Goal: Information Seeking & Learning: Check status

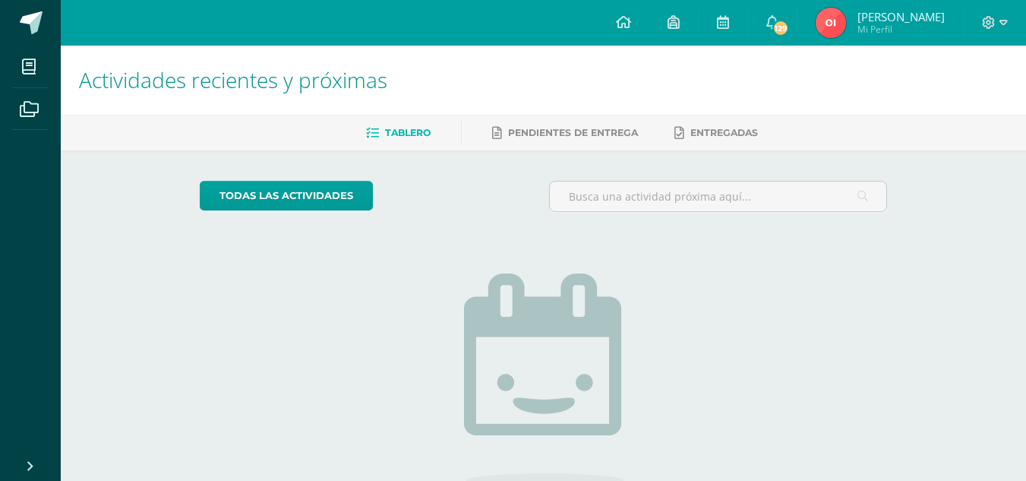
click at [843, 21] on span "Obeth Rosmery Carolina Mi Perfil" at bounding box center [880, 23] width 135 height 30
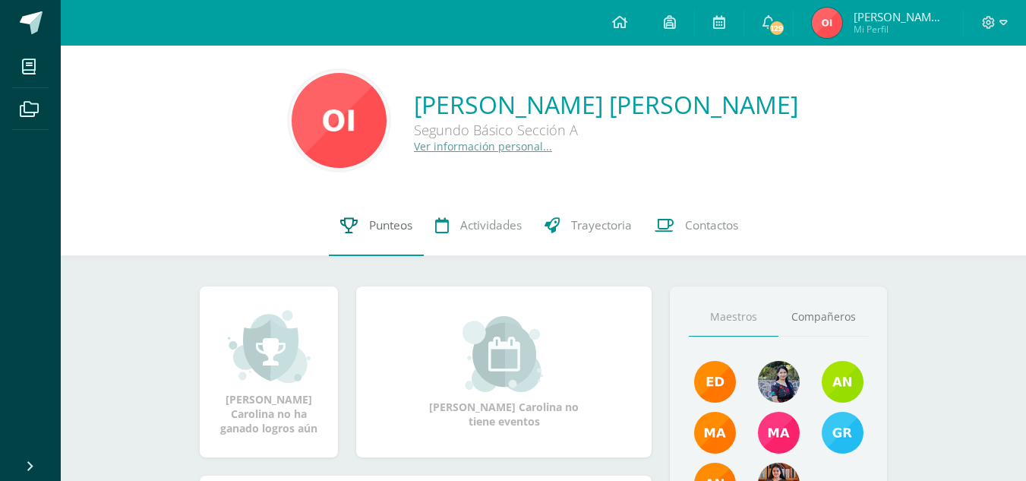
click at [392, 220] on span "Punteos" at bounding box center [390, 225] width 43 height 16
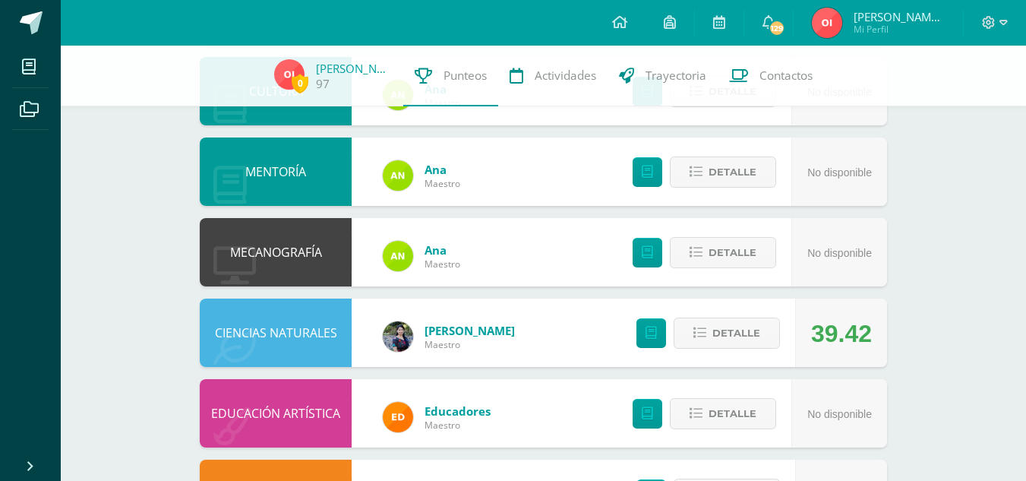
scroll to position [823, 0]
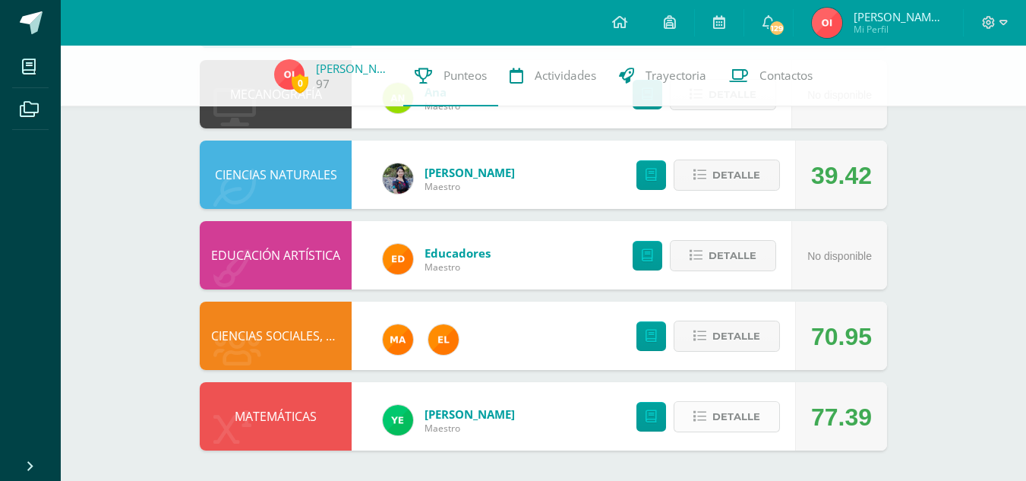
click at [732, 415] on span "Detalle" at bounding box center [736, 417] width 48 height 28
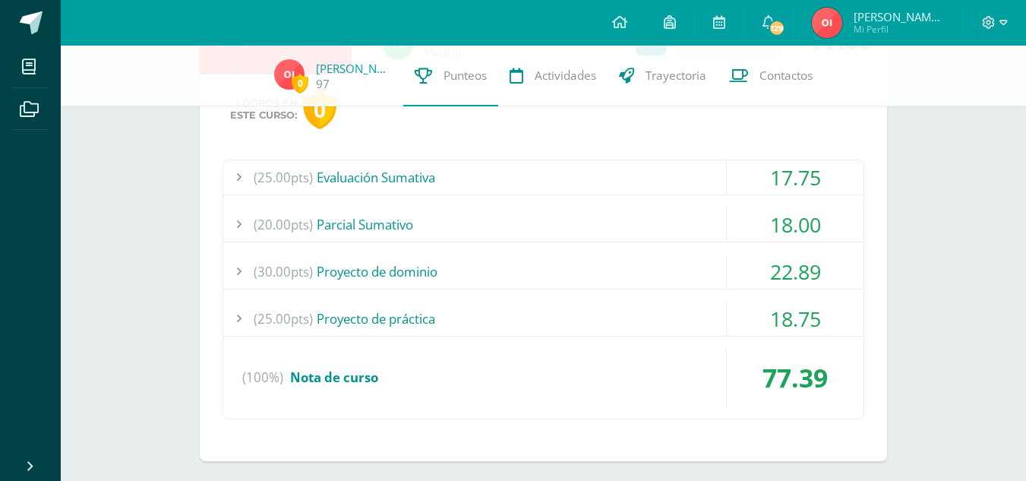
scroll to position [1202, 0]
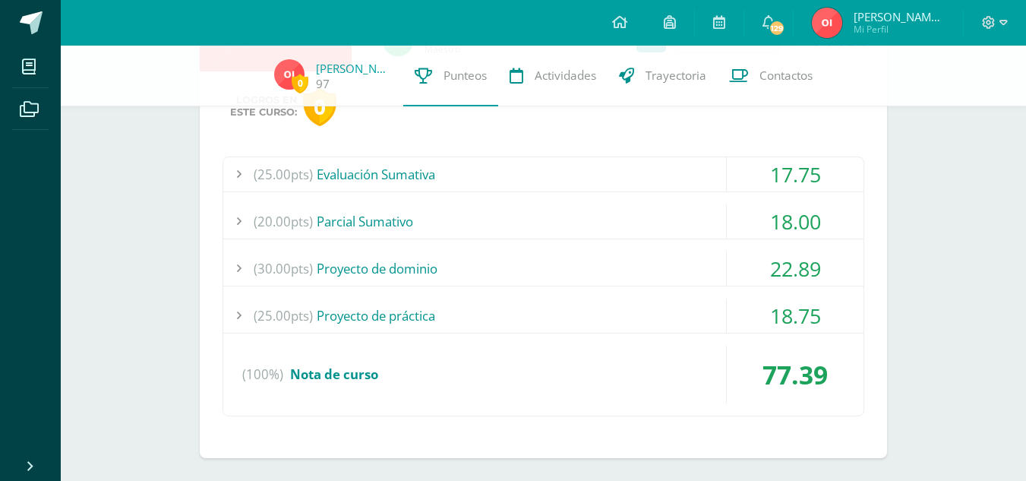
click at [773, 305] on div "18.75" at bounding box center [795, 316] width 137 height 34
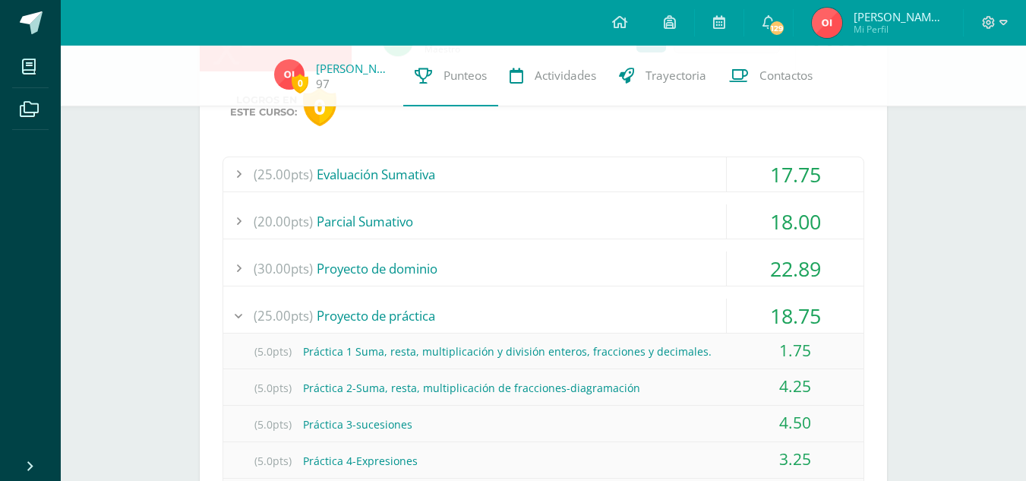
click at [773, 305] on div "18.75" at bounding box center [795, 316] width 137 height 34
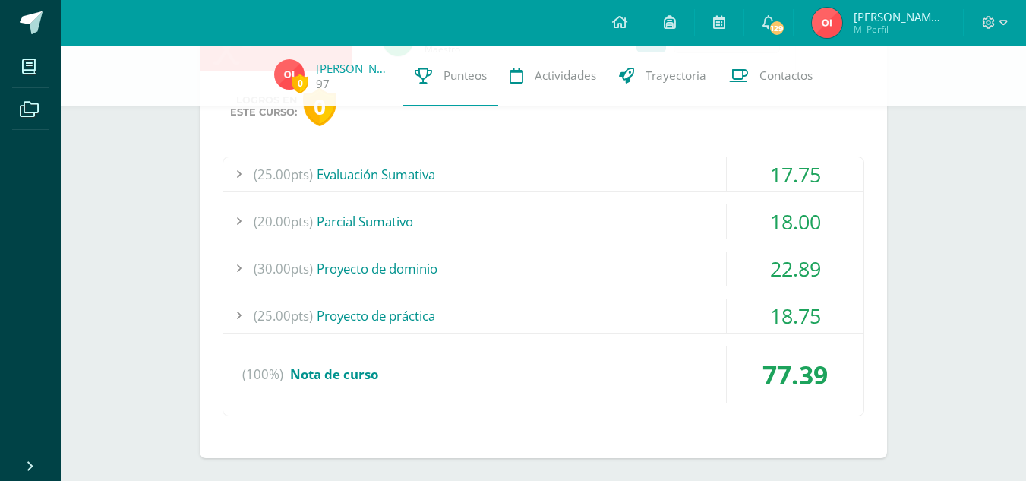
click at [763, 261] on div "22.89" at bounding box center [795, 268] width 137 height 34
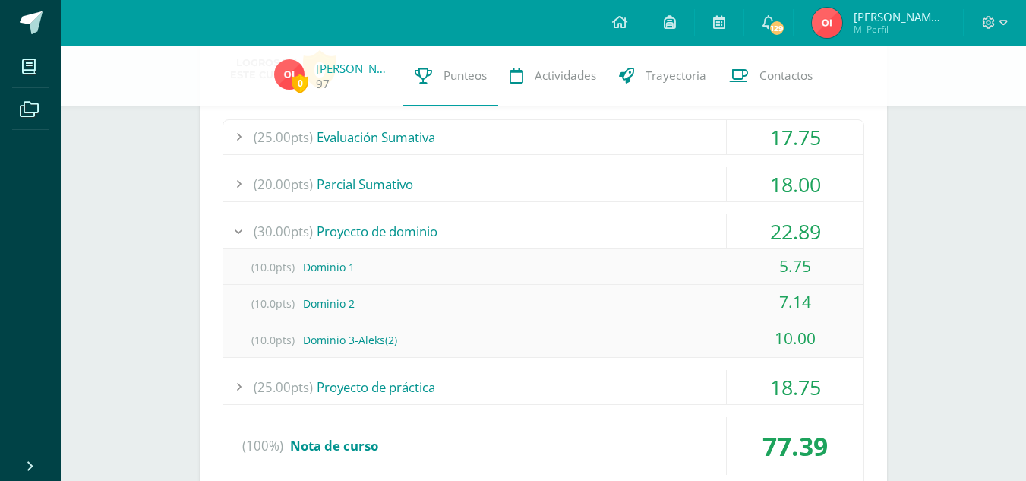
scroll to position [1237, 0]
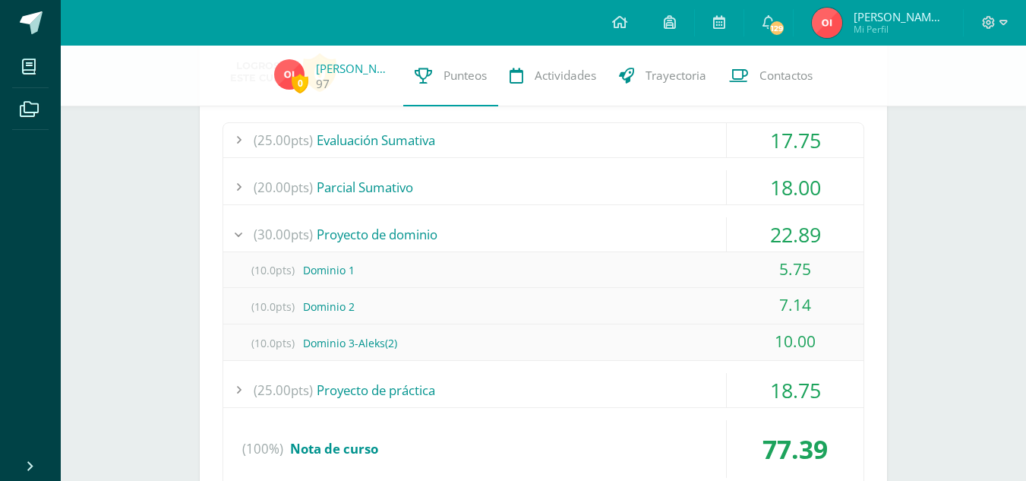
click at [735, 142] on div "17.75" at bounding box center [795, 140] width 137 height 34
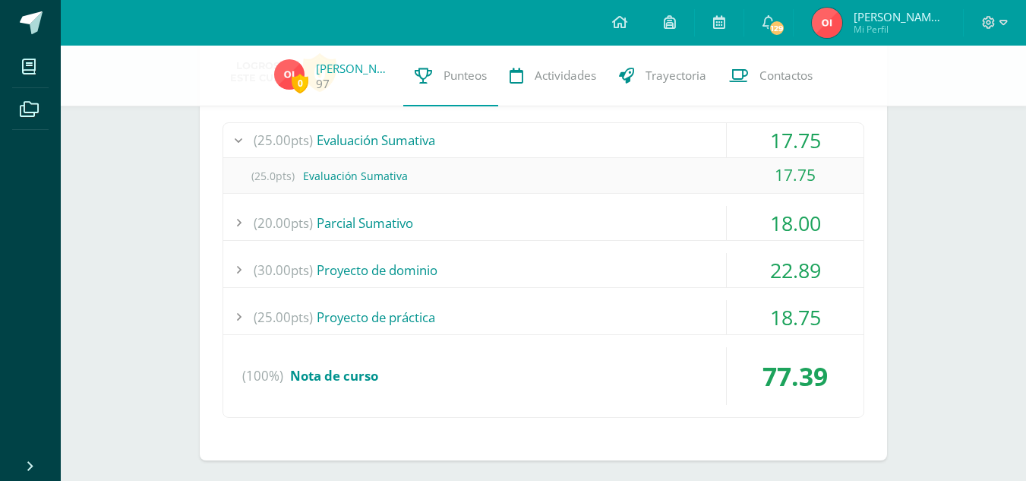
click at [735, 142] on div "17.75" at bounding box center [795, 140] width 137 height 34
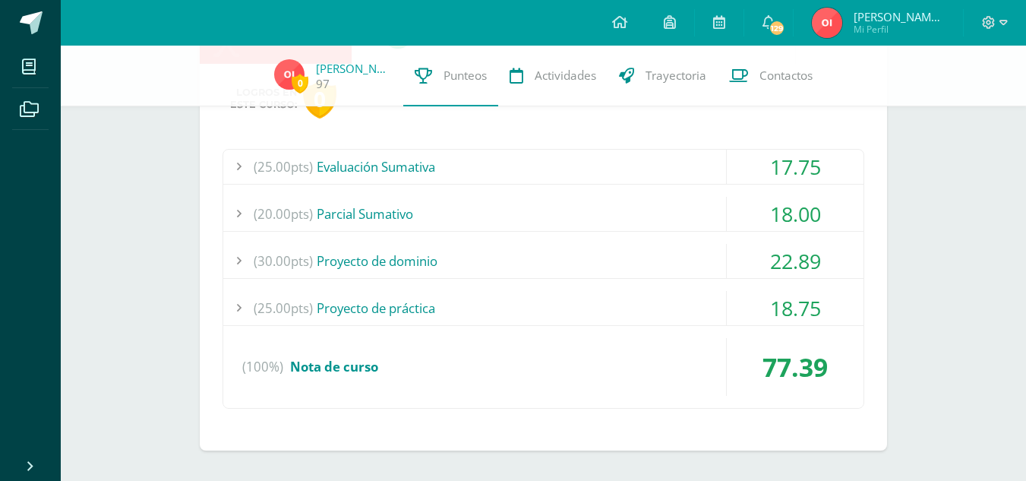
scroll to position [1210, 0]
click at [710, 207] on div "(20.00pts) [GEOGRAPHIC_DATA]" at bounding box center [543, 214] width 640 height 34
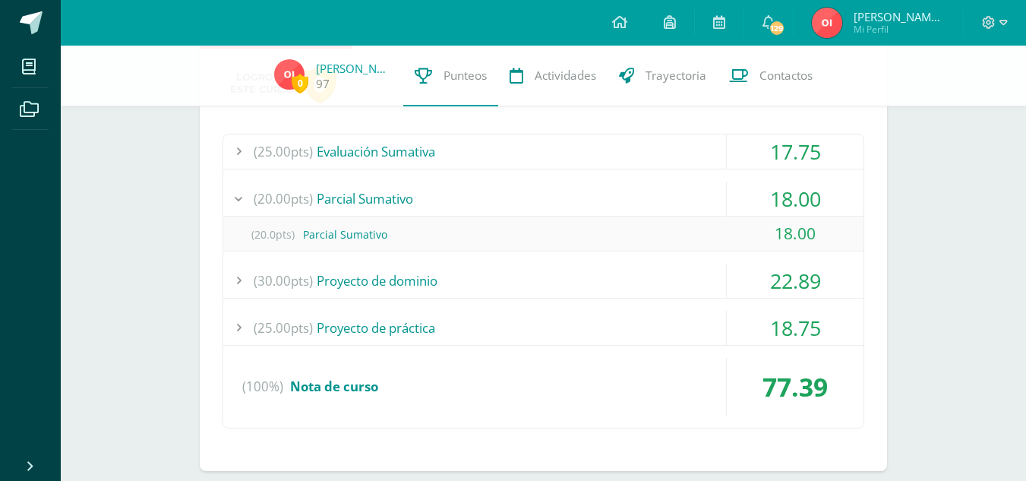
scroll to position [1237, 0]
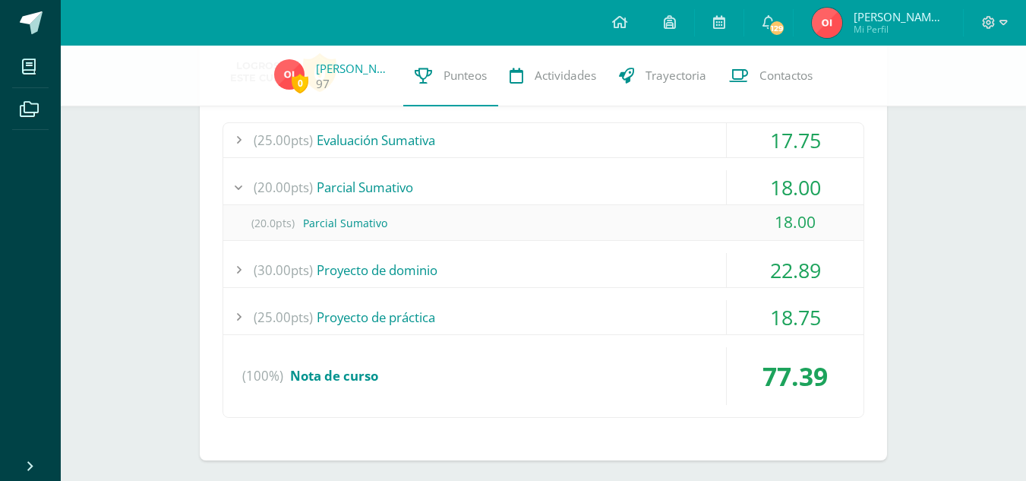
click at [710, 207] on div "(20.0pts) [GEOGRAPHIC_DATA]" at bounding box center [543, 223] width 640 height 34
click at [697, 166] on div "(25.00pts) Evaluación Sumativa 17.75 (25.0pts) Evaluación Sumativa 17.75" at bounding box center [544, 270] width 642 height 296
click at [697, 175] on div "(20.00pts) [GEOGRAPHIC_DATA]" at bounding box center [543, 187] width 640 height 34
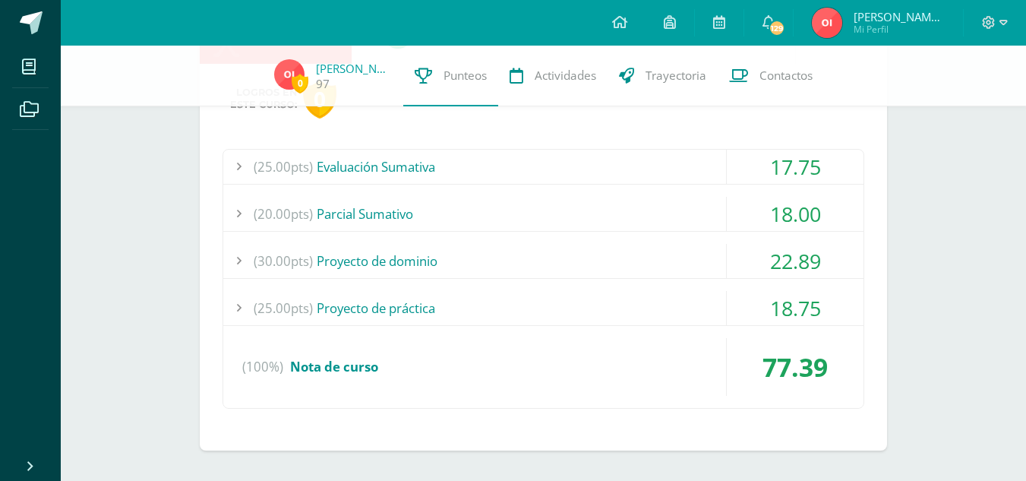
scroll to position [1210, 0]
click at [702, 268] on div "(30.00pts) Proyecto de dominio" at bounding box center [543, 261] width 640 height 34
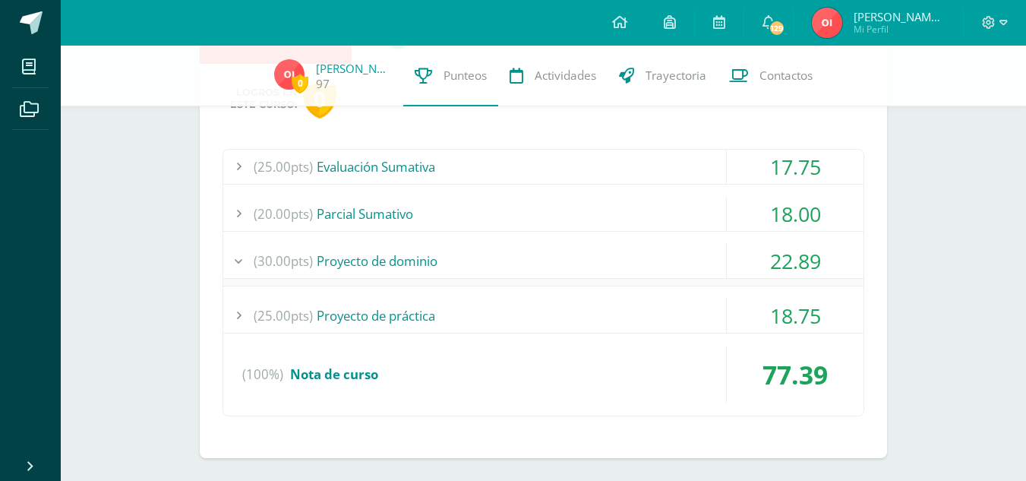
scroll to position [1237, 0]
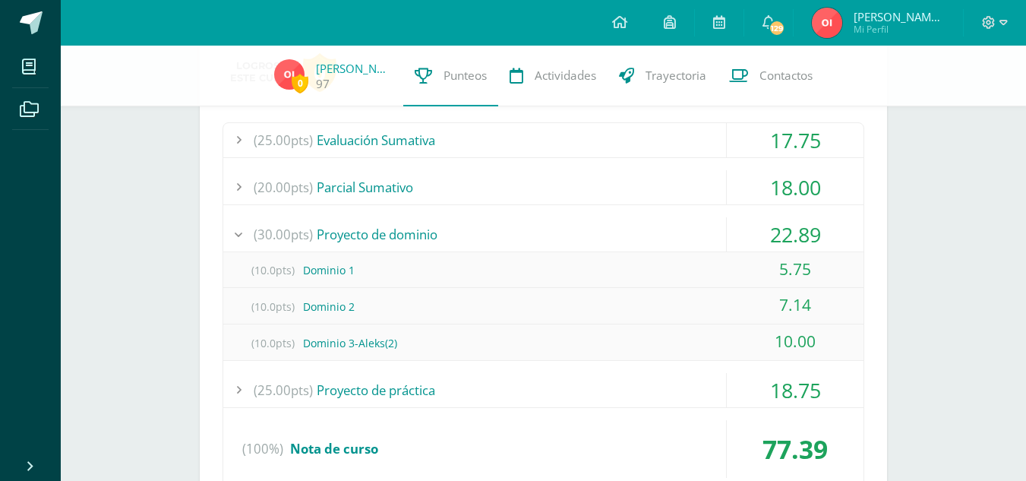
click at [697, 229] on div "(30.00pts) Proyecto de dominio" at bounding box center [543, 234] width 640 height 34
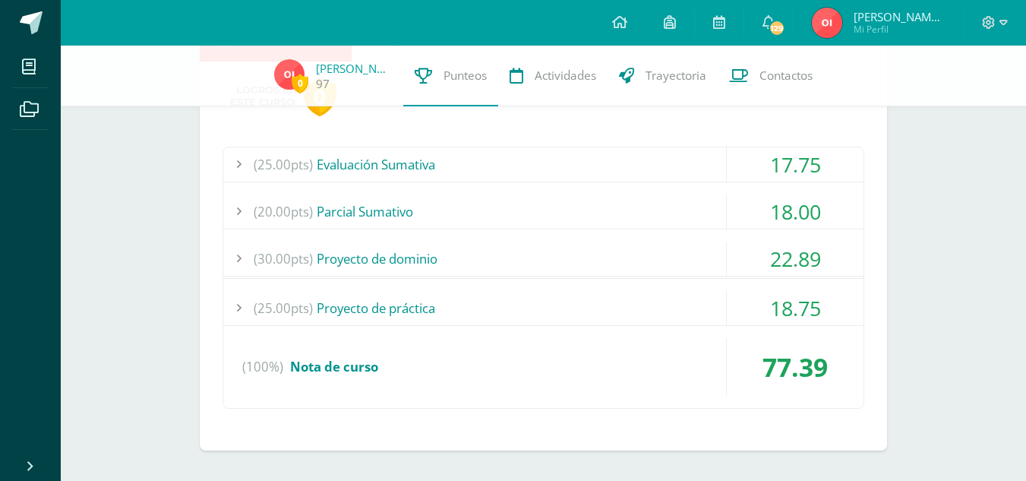
scroll to position [1210, 0]
click at [700, 324] on div "(25.00pts) Proyecto de práctica" at bounding box center [543, 308] width 640 height 34
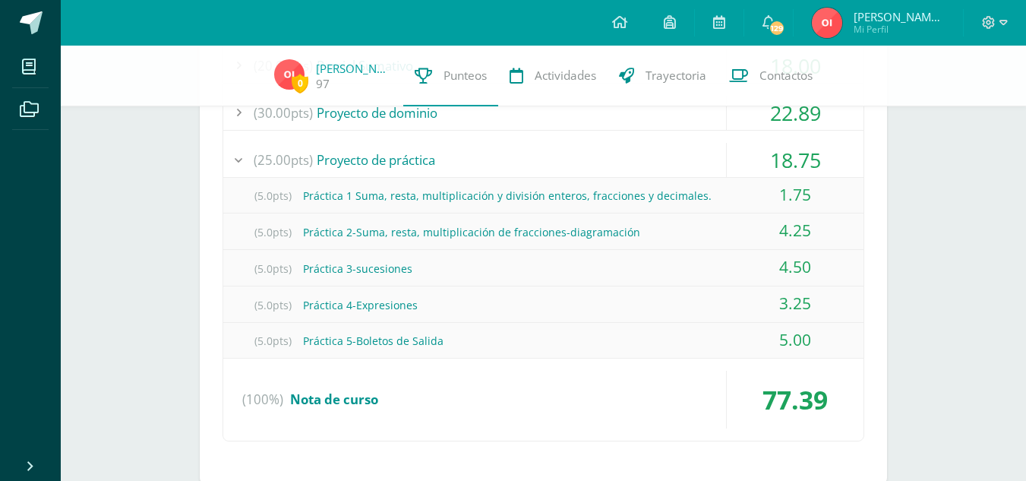
scroll to position [1357, 0]
click at [762, 159] on div "18.75" at bounding box center [795, 161] width 137 height 34
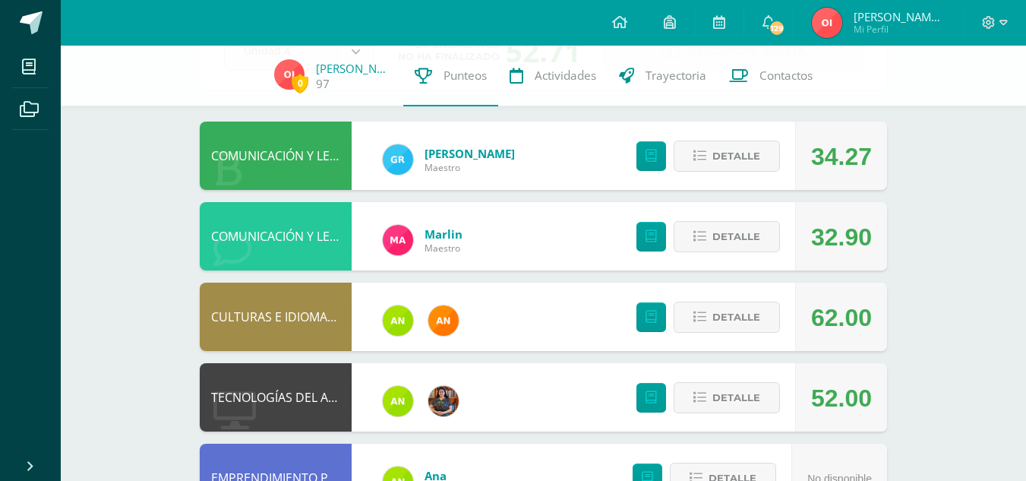
scroll to position [116, 0]
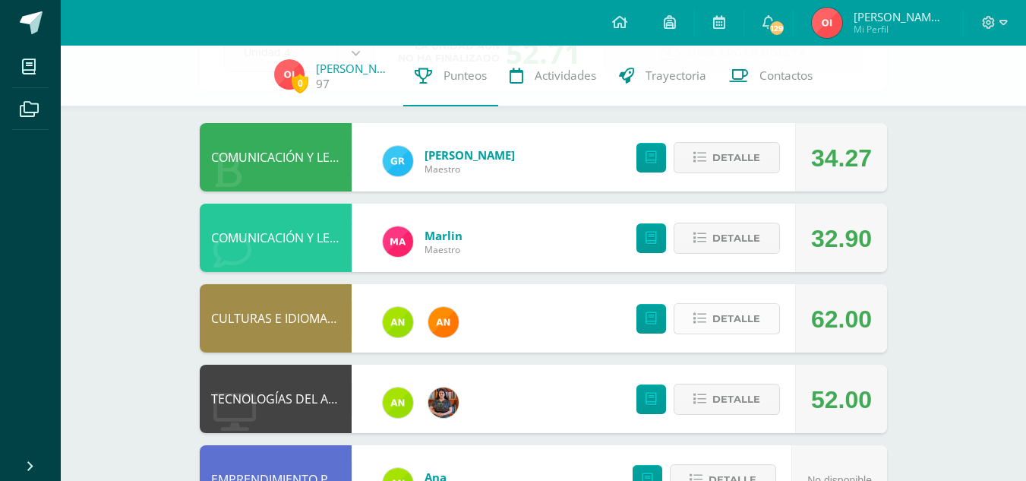
click at [726, 314] on span "Detalle" at bounding box center [736, 319] width 48 height 28
